Goal: Complete application form

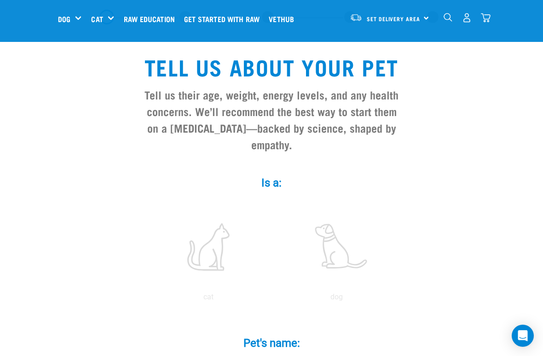
scroll to position [44, 0]
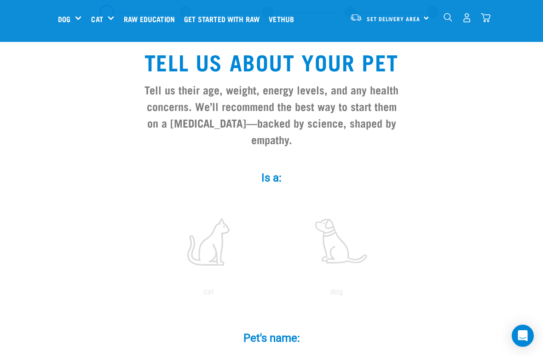
click at [214, 253] on label at bounding box center [208, 242] width 124 height 78
click at [145, 294] on input "radio" at bounding box center [145, 294] width 0 height 0
radio input "true"
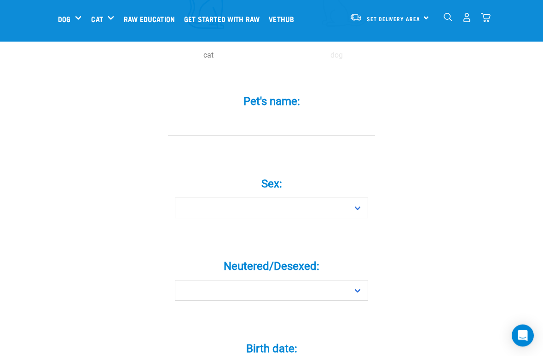
scroll to position [280, 0]
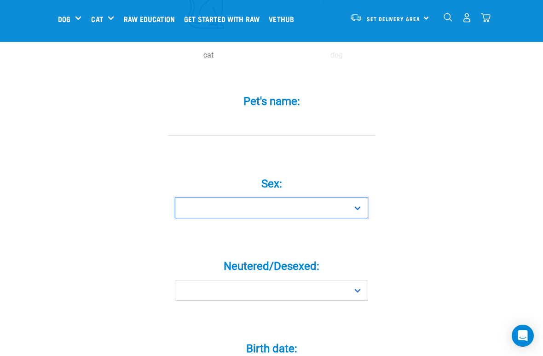
click at [359, 216] on select "Boy Girl" at bounding box center [271, 208] width 193 height 21
select select "boy"
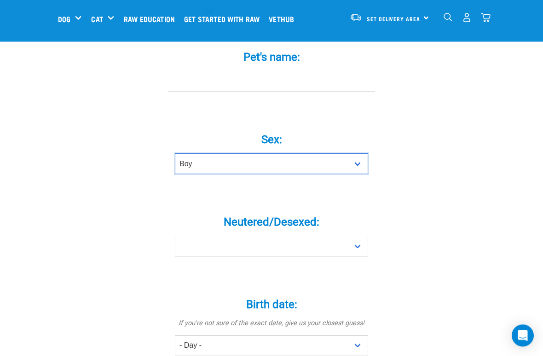
scroll to position [328, 0]
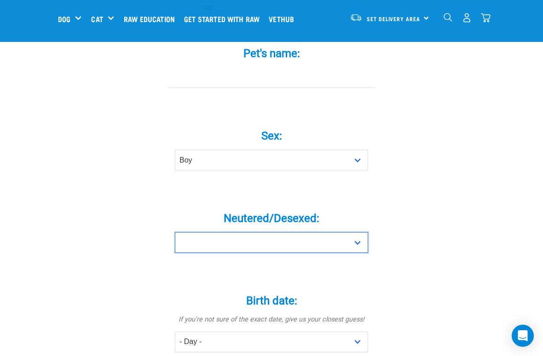
click at [359, 250] on select "Yes No" at bounding box center [271, 242] width 193 height 21
select select "yes"
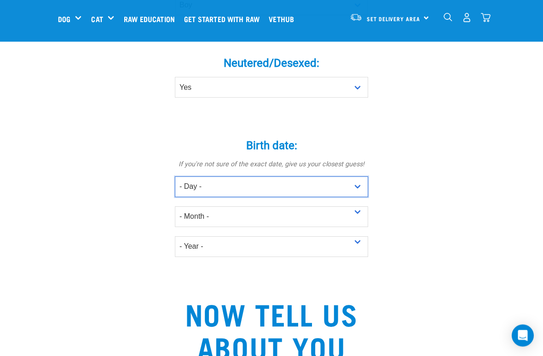
click at [358, 193] on select "- Day - 1 2 3 4 5 6 7 8 9 10 11 12 13 14 15 16 17 18 19 20 21 22 23 24 25 26 27" at bounding box center [271, 187] width 193 height 21
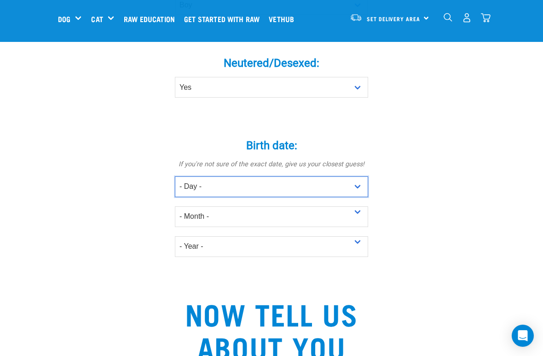
select select "14"
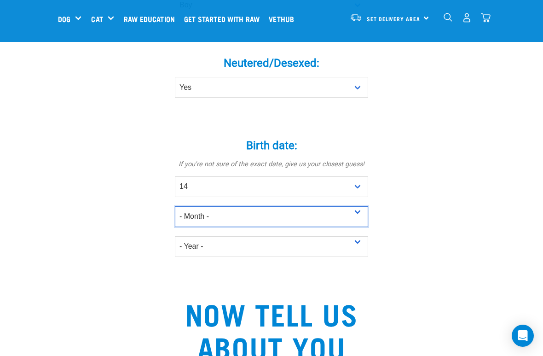
click at [358, 219] on select "- Month - January February March April May June July August September October N…" at bounding box center [271, 216] width 193 height 21
select select "October"
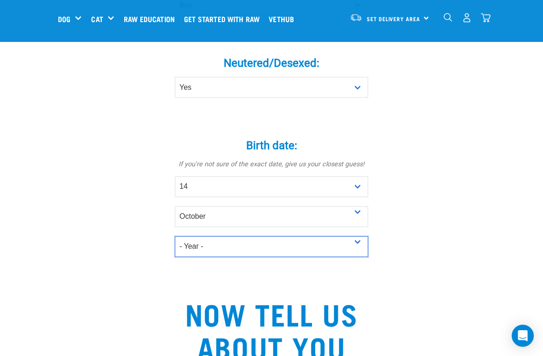
click at [359, 254] on select "- Year - 2025 2024 2023 2022 2021 2020 2019 2018 2017 2016 2015 2014 2013 2012" at bounding box center [271, 246] width 193 height 21
select select "2024"
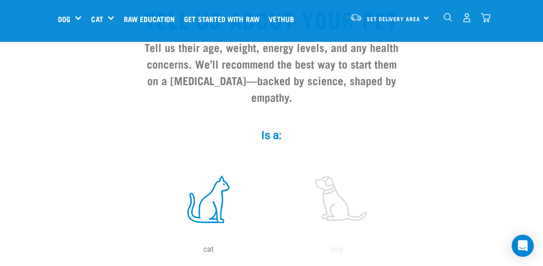
scroll to position [82, 0]
